Goal: Information Seeking & Learning: Learn about a topic

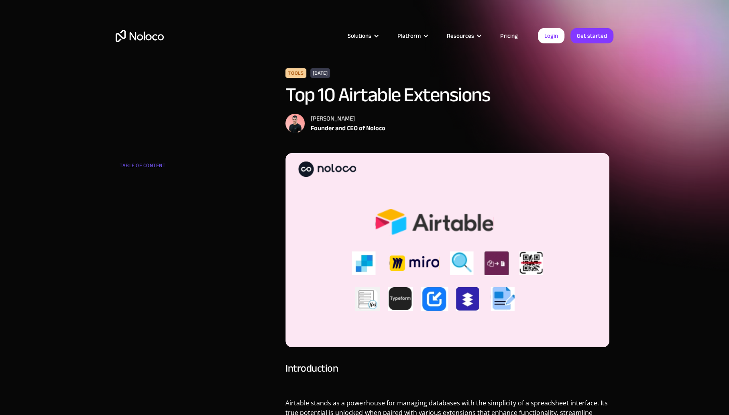
click at [509, 34] on link "Pricing" at bounding box center [509, 36] width 38 height 10
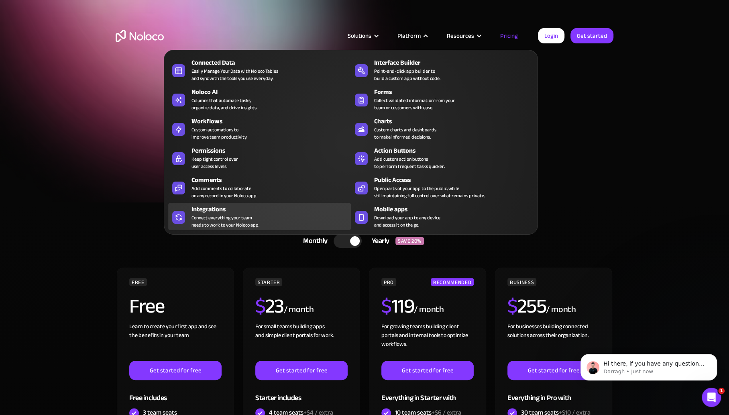
click at [306, 210] on div "Integrations" at bounding box center [273, 209] width 163 height 10
